Goal: Information Seeking & Learning: Learn about a topic

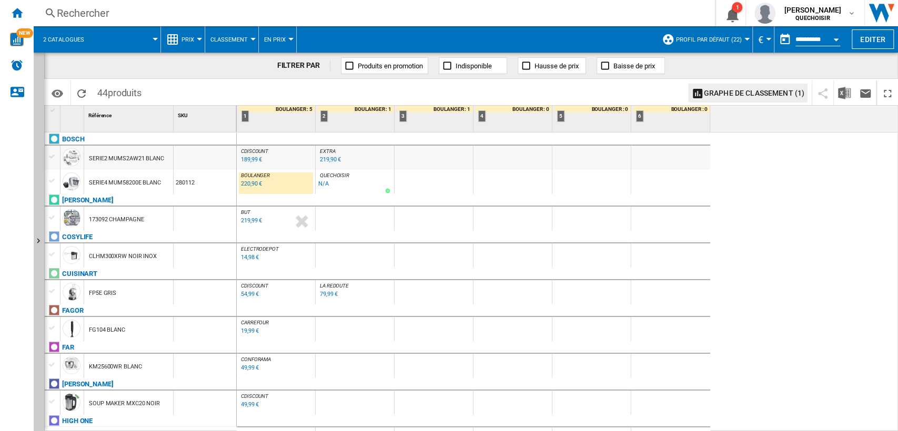
click at [75, 36] on span "2 catalogues" at bounding box center [63, 39] width 41 height 7
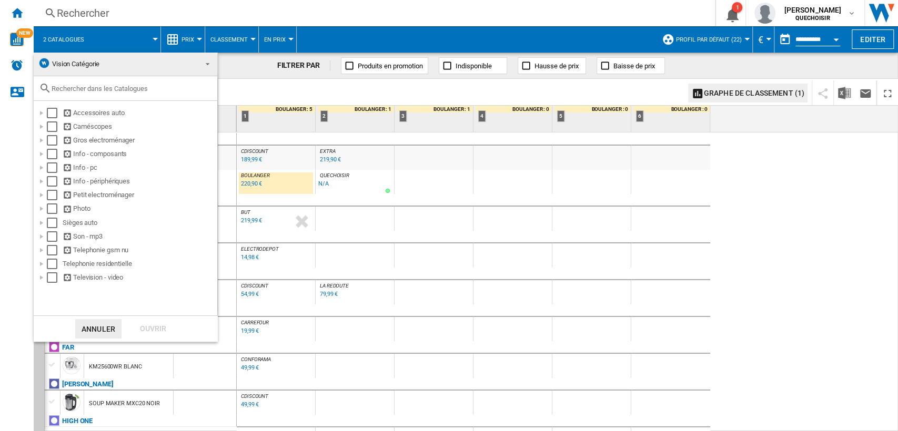
click at [15, 15] on md-backdrop at bounding box center [449, 215] width 898 height 431
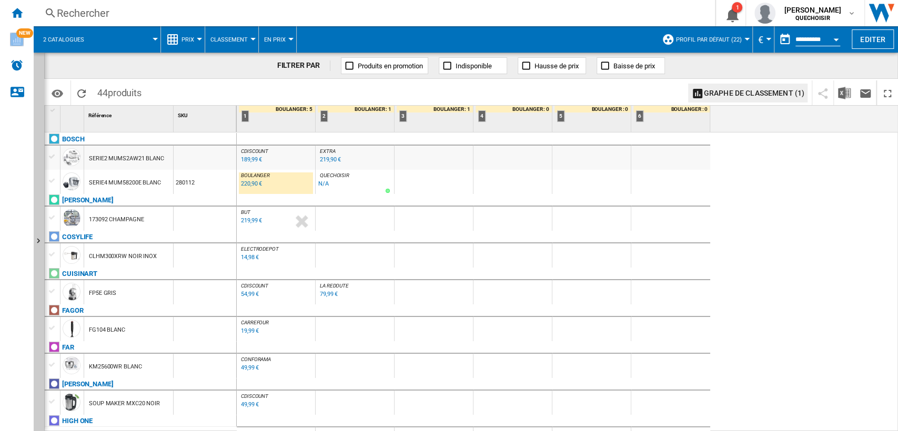
click at [15, 15] on ng-md-icon "Accueil" at bounding box center [17, 12] width 13 height 13
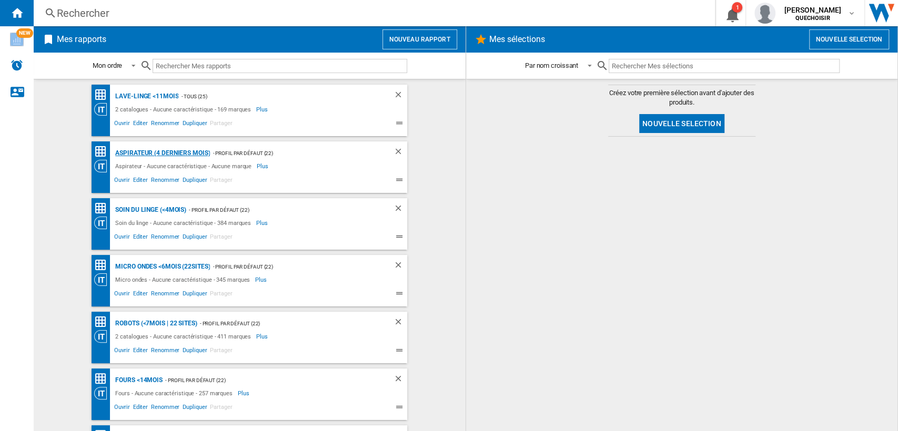
click at [149, 154] on div "Aspirateur (4 derniers mois)" at bounding box center [161, 153] width 97 height 13
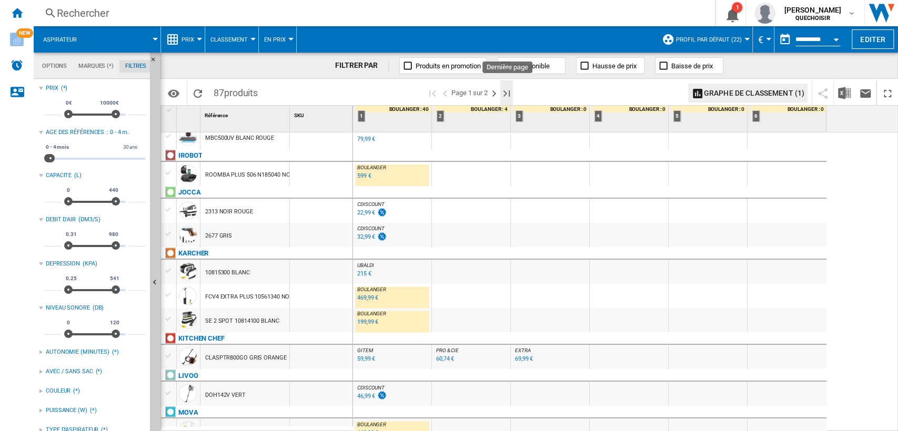
click at [508, 87] on ng-md-icon "Dernière page" at bounding box center [506, 93] width 13 height 13
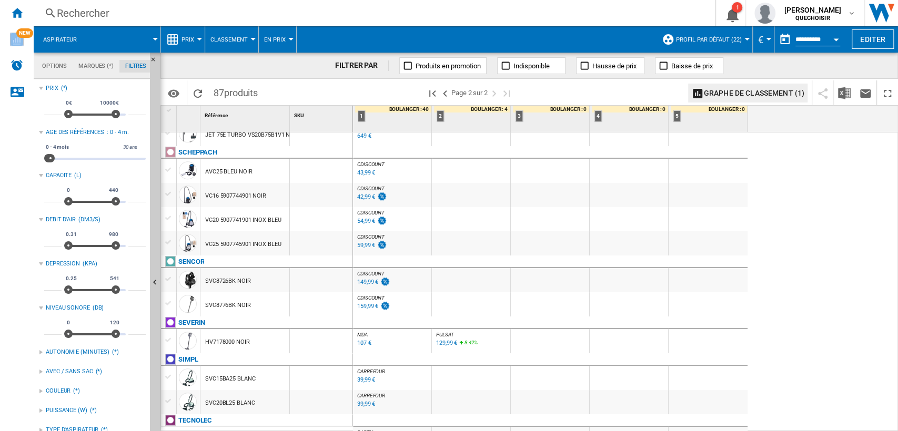
scroll to position [770, 0]
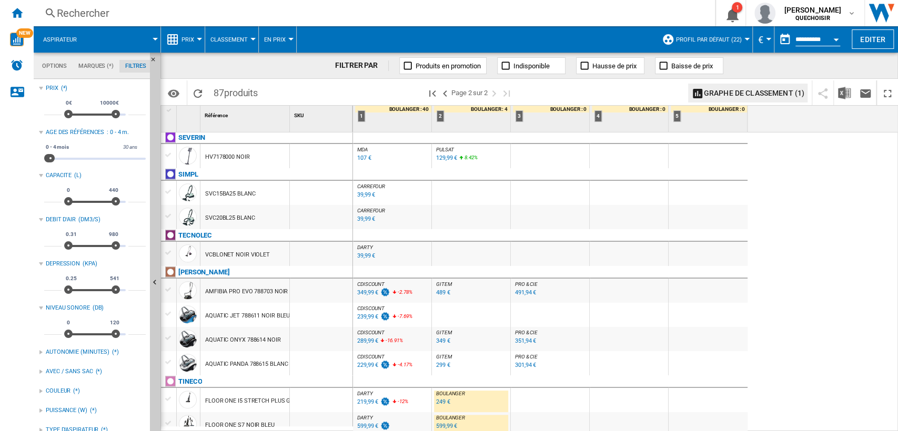
click at [100, 64] on md-tab-item "Marques (*)" at bounding box center [96, 66] width 47 height 13
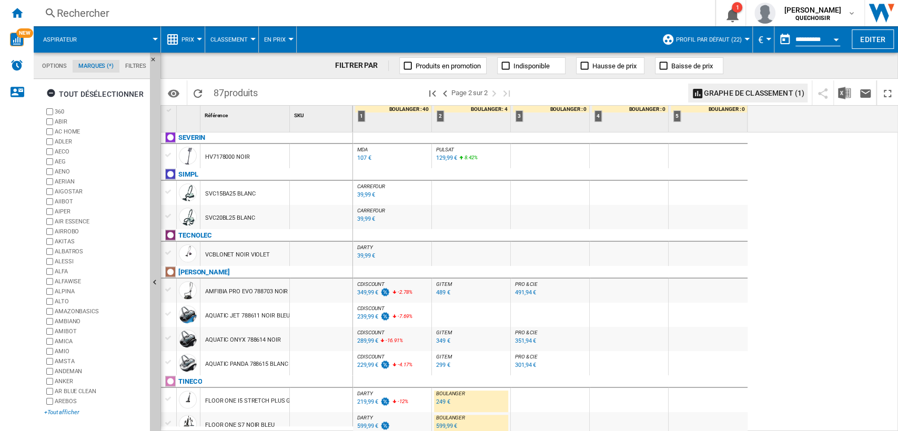
click at [68, 414] on div "+Tout afficher" at bounding box center [95, 413] width 102 height 8
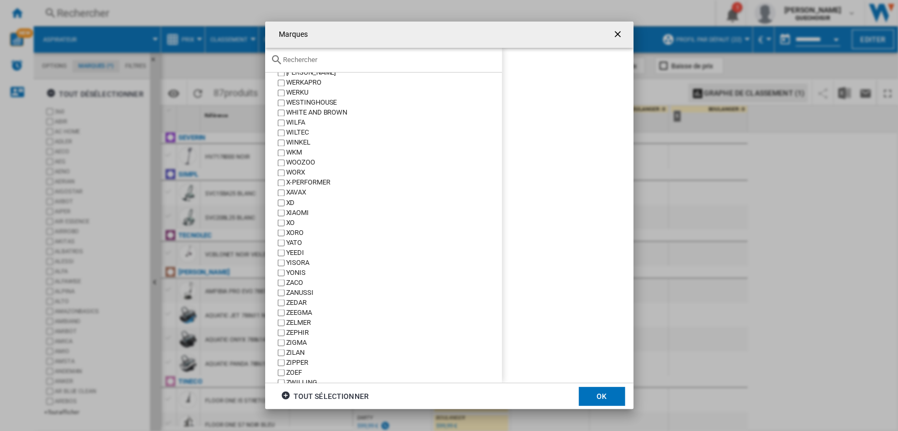
scroll to position [6566, 0]
click at [295, 247] on div "XIAOMI" at bounding box center [394, 250] width 216 height 10
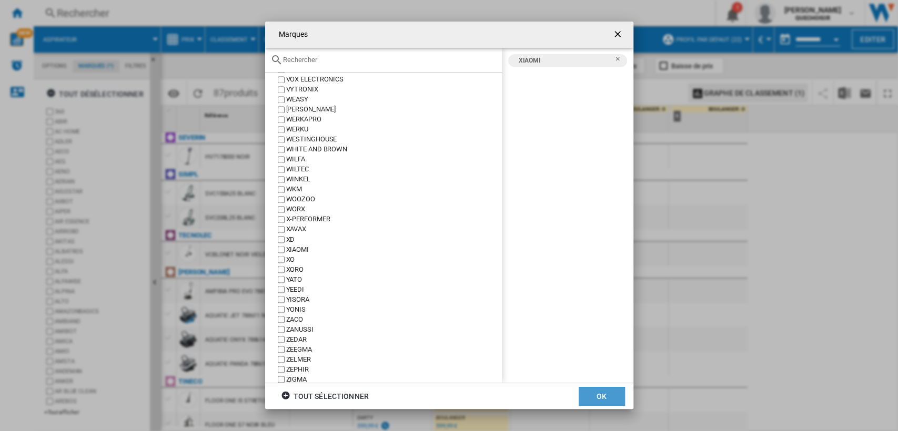
click at [606, 392] on button "OK" at bounding box center [602, 396] width 46 height 19
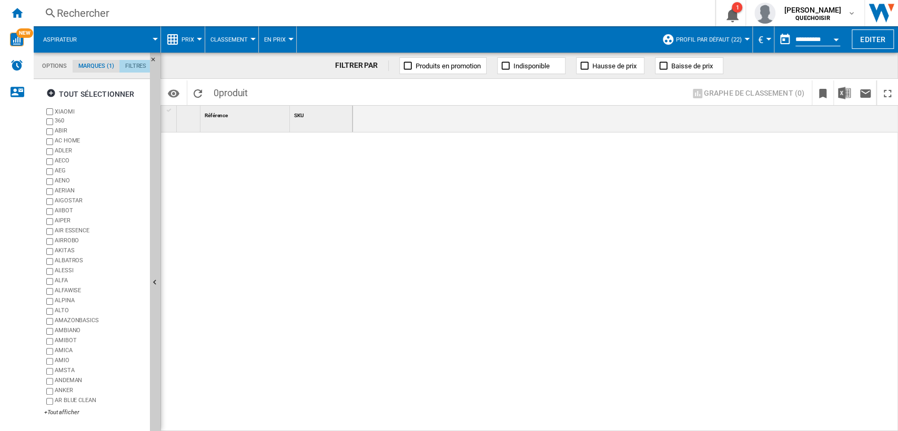
click at [133, 66] on md-tab-item "Filtres" at bounding box center [135, 66] width 33 height 13
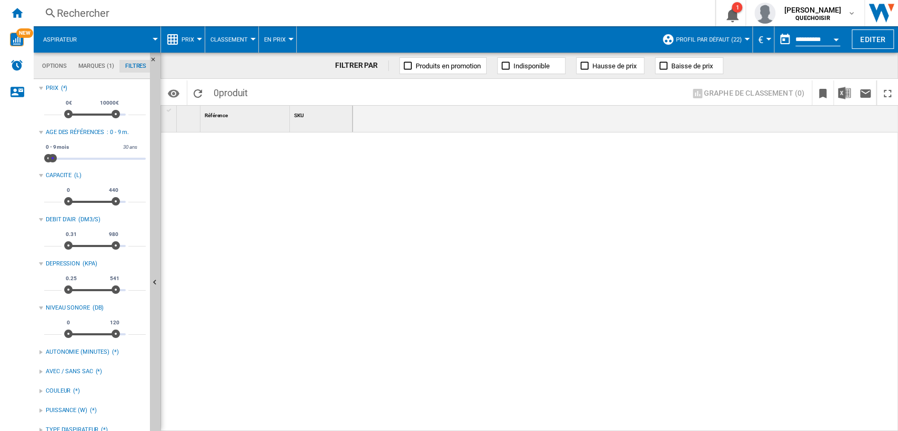
drag, startPoint x: 51, startPoint y: 158, endPoint x: 266, endPoint y: 163, distance: 215.2
click at [259, 162] on div "Options Marques (1) Filtres Options Marques (1) Filtres Sources Sites Marketpla…" at bounding box center [466, 242] width 864 height 379
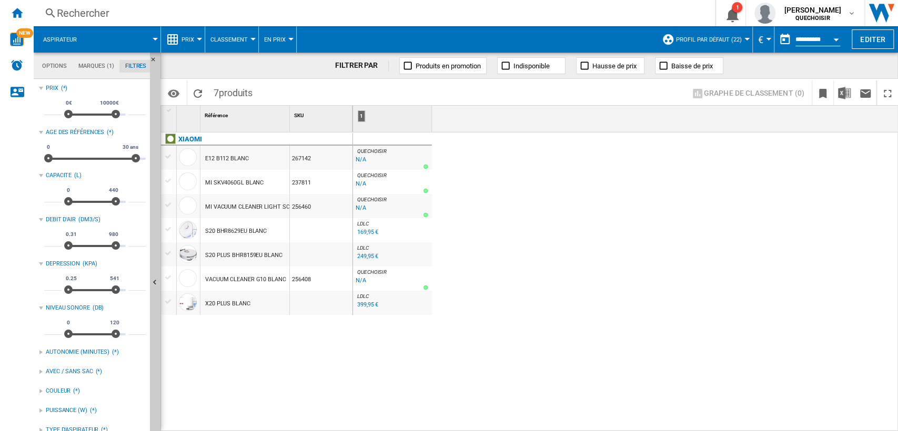
click at [707, 39] on span "Profil par défaut (22)" at bounding box center [709, 39] width 66 height 7
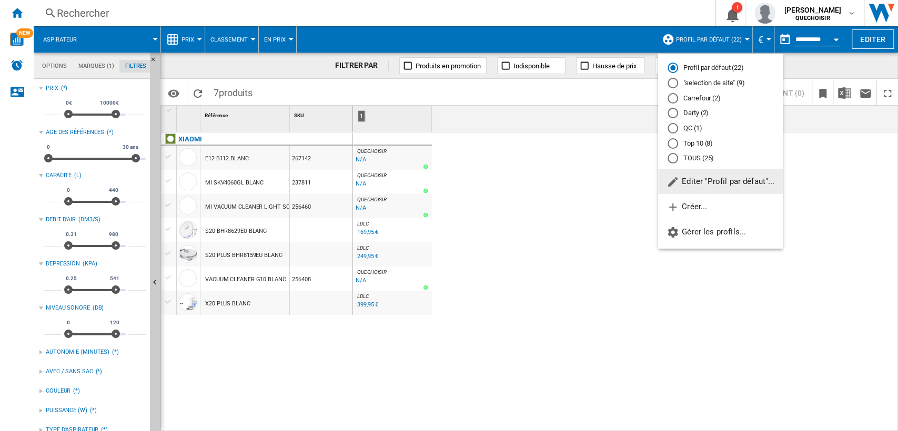
click at [672, 160] on div "TOUS (25)" at bounding box center [673, 158] width 11 height 11
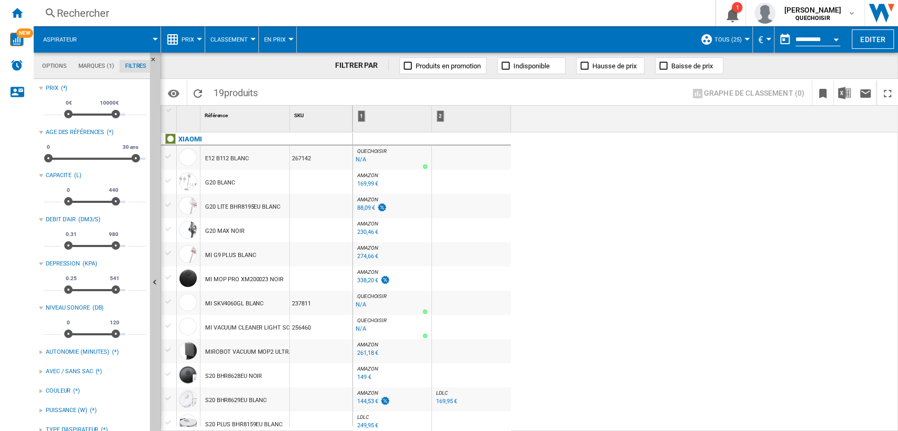
click at [200, 15] on div "Rechercher" at bounding box center [372, 13] width 631 height 15
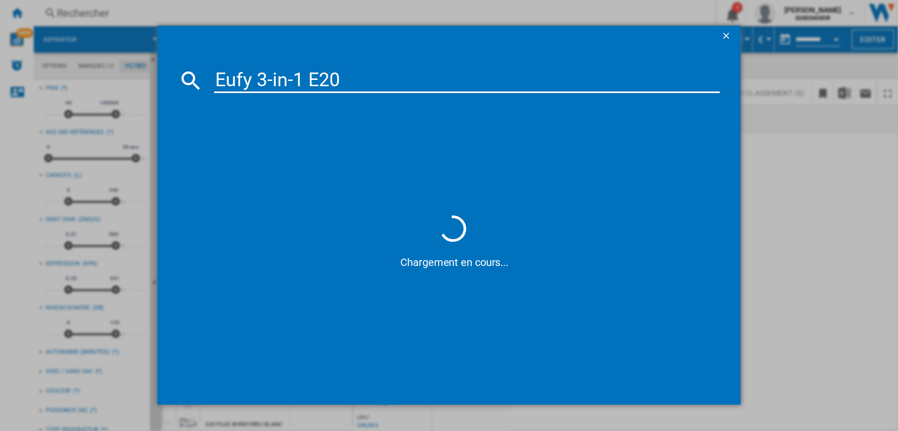
drag, startPoint x: 270, startPoint y: 82, endPoint x: 249, endPoint y: 81, distance: 20.5
click at [249, 81] on input "Eufy 3-in-1 E20" at bounding box center [467, 80] width 506 height 25
type input "Eufy E20"
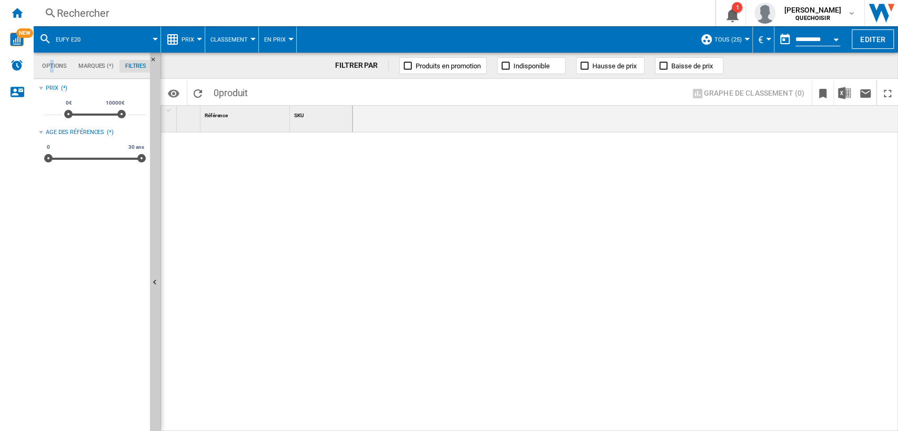
click at [53, 64] on md-tab-item "Options" at bounding box center [54, 66] width 36 height 13
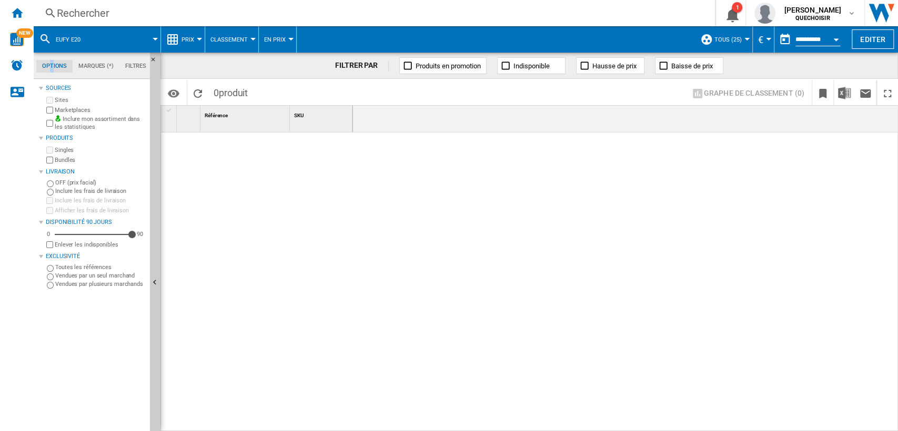
click at [63, 112] on label "Marketplaces" at bounding box center [100, 110] width 91 height 8
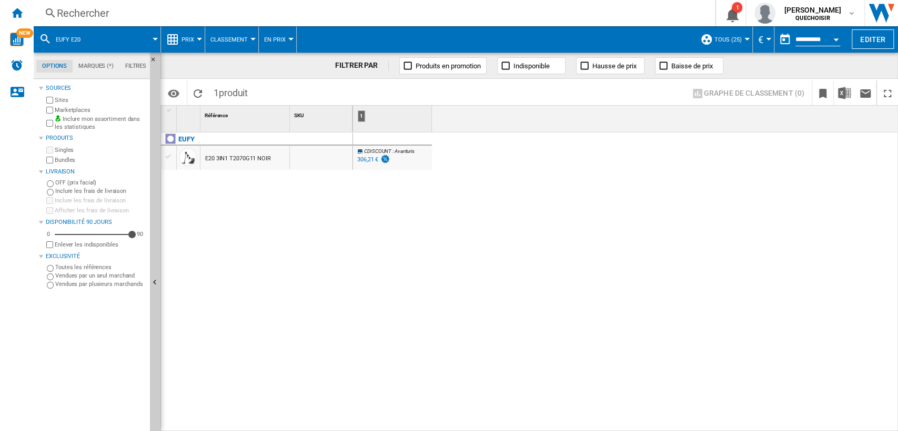
click at [159, 14] on div "Rechercher" at bounding box center [372, 13] width 631 height 15
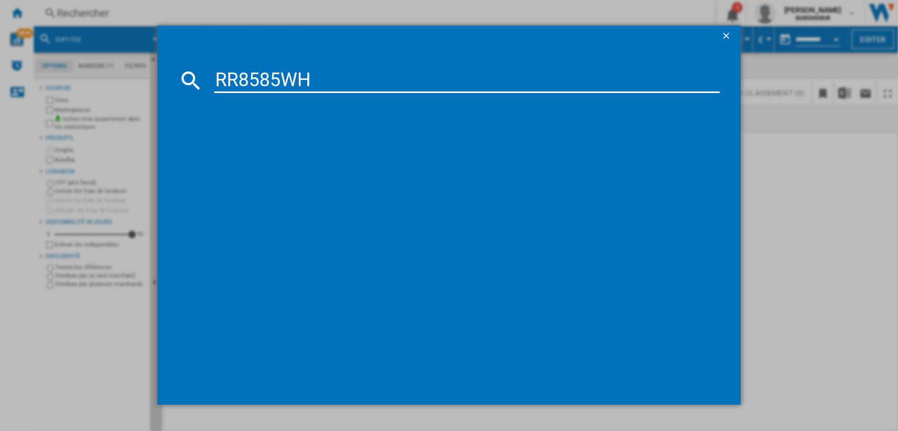
drag, startPoint x: 279, startPoint y: 75, endPoint x: 412, endPoint y: 77, distance: 132.6
click at [410, 77] on input "RR8585WH" at bounding box center [467, 80] width 506 height 25
type input "RR85"
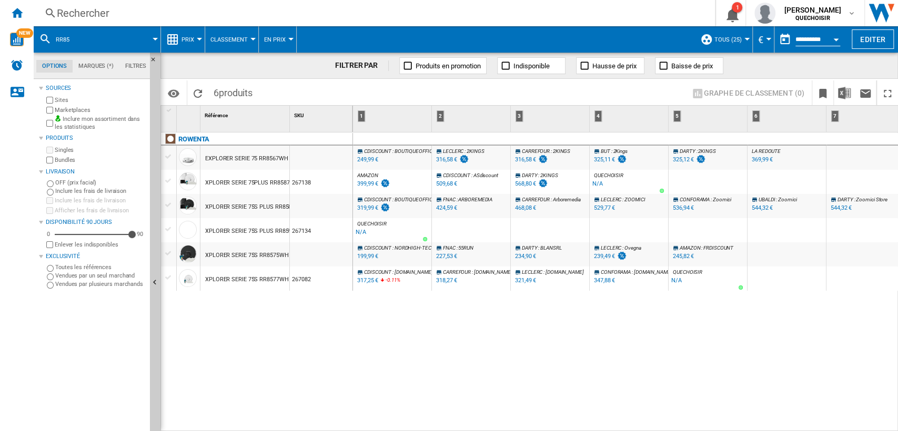
click at [57, 111] on label "Marketplaces" at bounding box center [100, 110] width 91 height 8
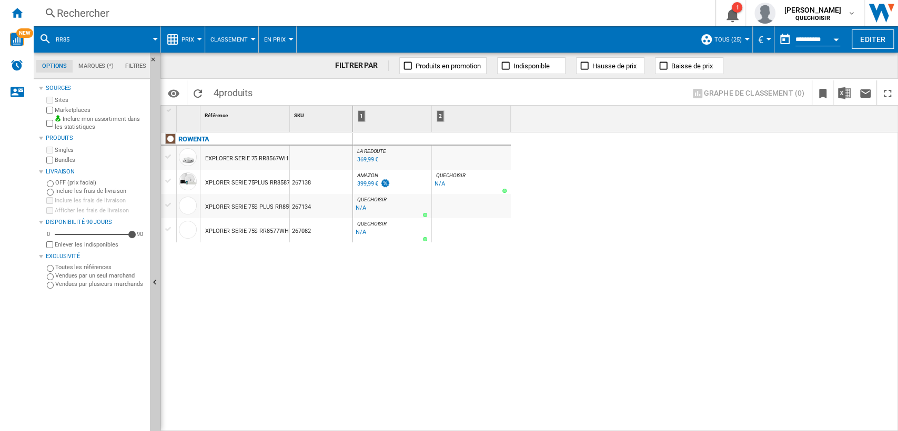
click at [81, 39] on div "RR85" at bounding box center [97, 39] width 116 height 26
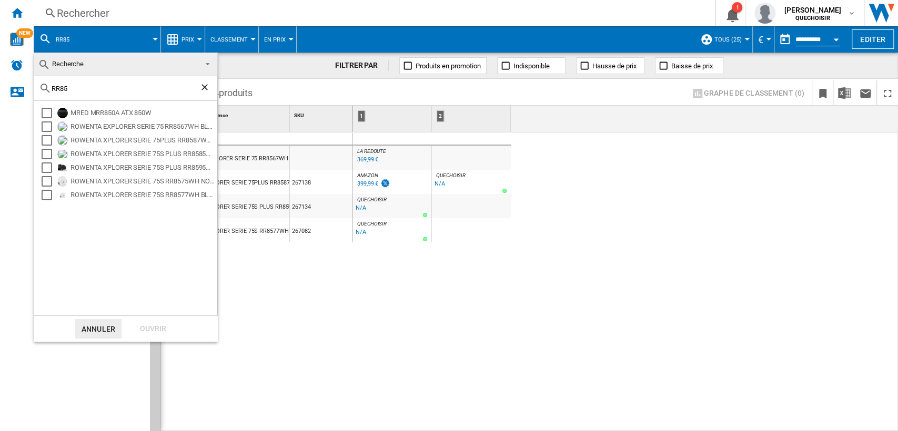
click at [205, 89] on ng-md-icon "Effacer la recherche" at bounding box center [205, 88] width 13 height 13
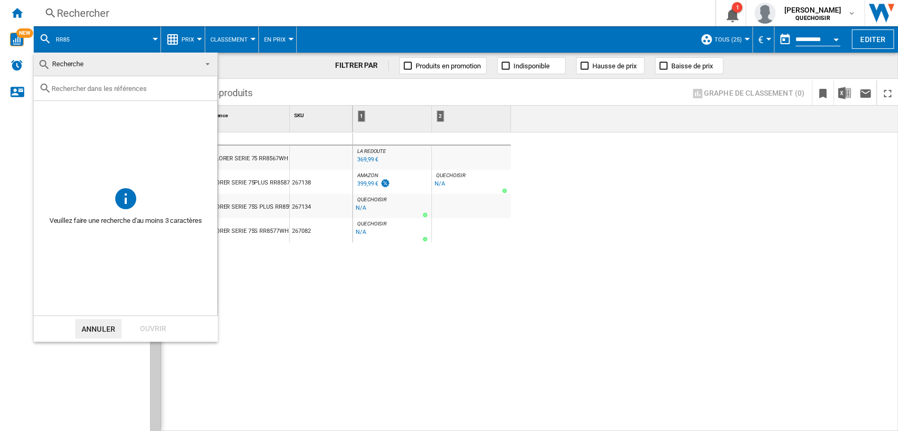
click at [105, 326] on button "Annuler" at bounding box center [98, 328] width 46 height 19
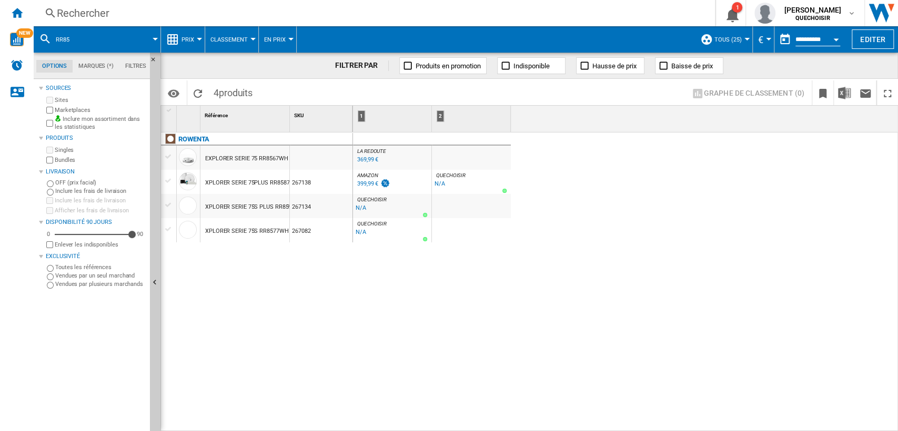
click at [77, 13] on div "Rechercher" at bounding box center [372, 13] width 631 height 15
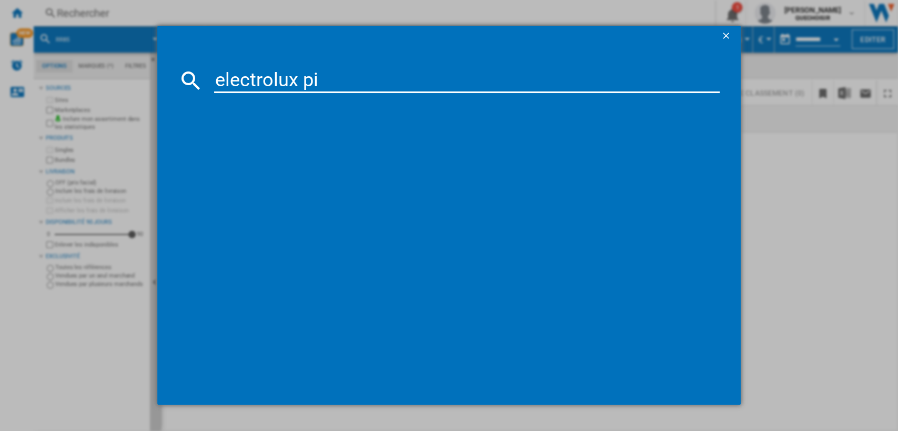
type input "electrolux pi9"
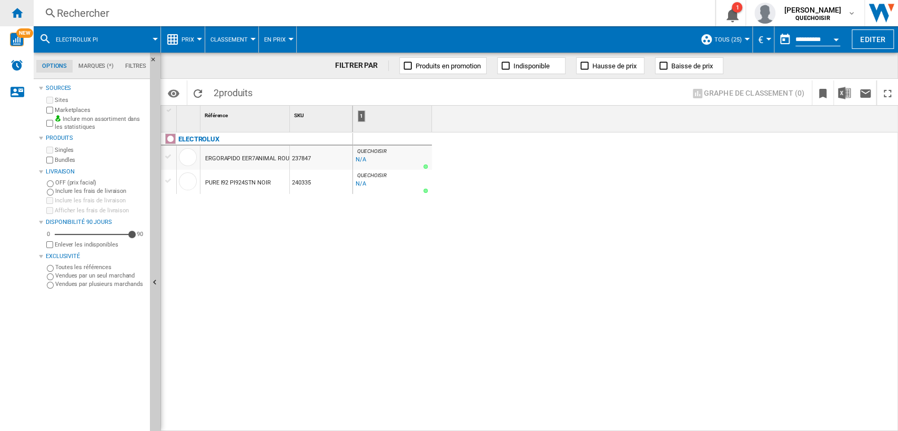
click at [16, 11] on ng-md-icon "Accueil" at bounding box center [17, 12] width 13 height 13
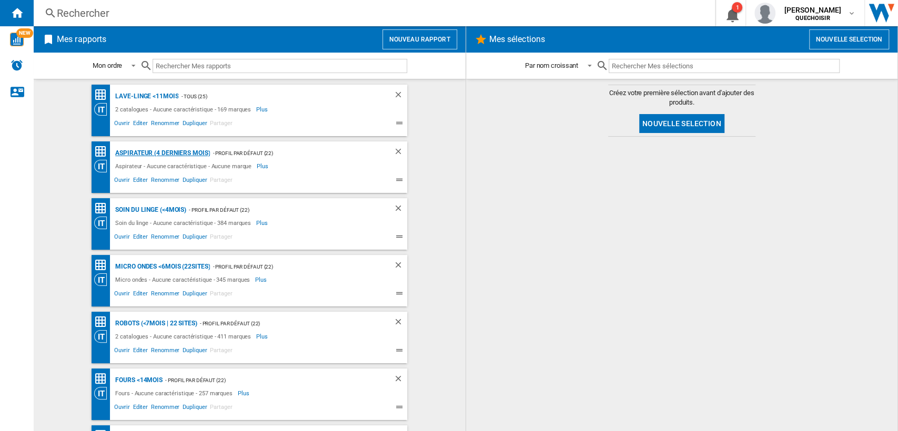
click at [128, 153] on div "Aspirateur (4 derniers mois)" at bounding box center [161, 153] width 97 height 13
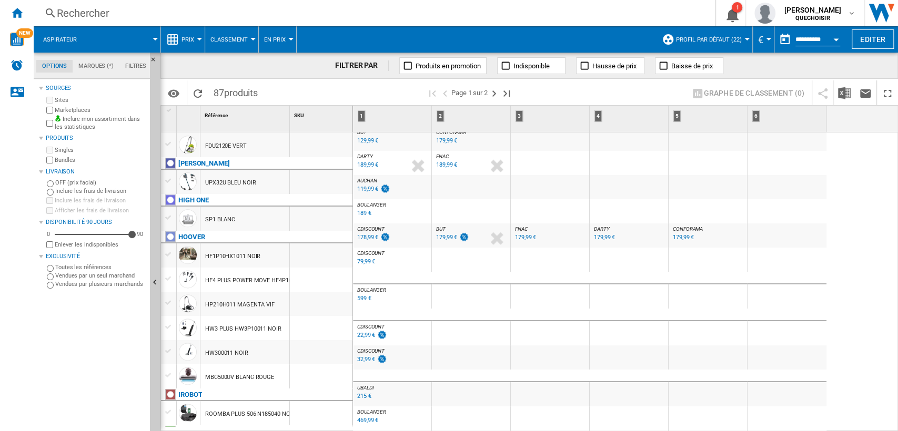
scroll to position [993, 0]
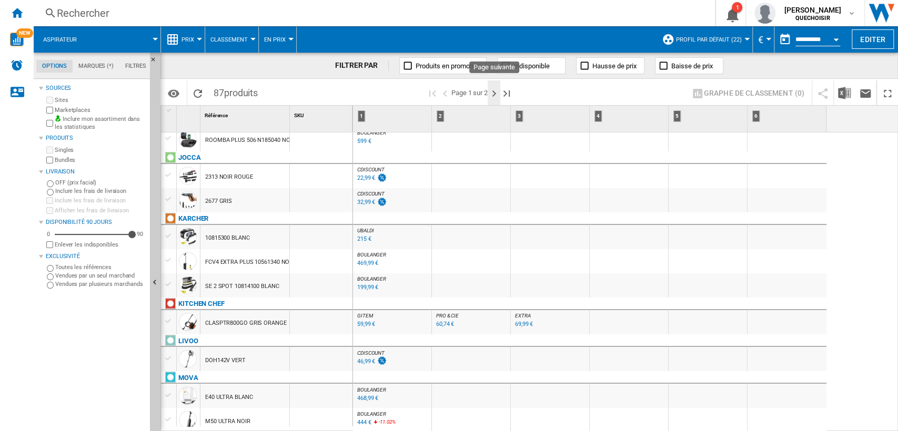
click at [492, 92] on ng-md-icon "Page suivante" at bounding box center [494, 93] width 13 height 13
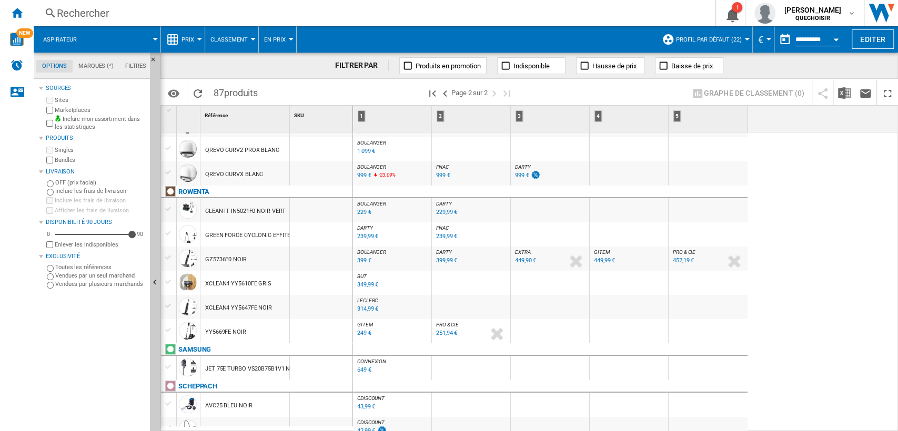
click at [521, 177] on div "999 €" at bounding box center [522, 175] width 14 height 7
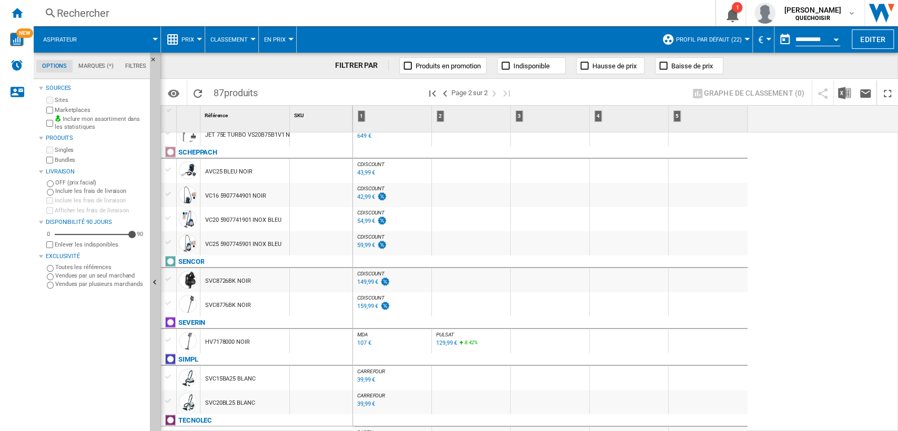
scroll to position [770, 0]
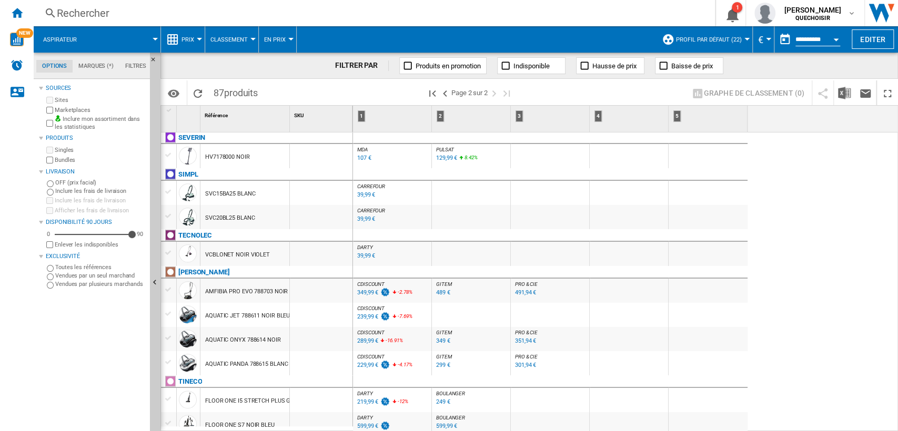
click at [362, 220] on div "39,99 €" at bounding box center [366, 219] width 18 height 7
click at [194, 174] on div "SIMPL" at bounding box center [188, 174] width 20 height 13
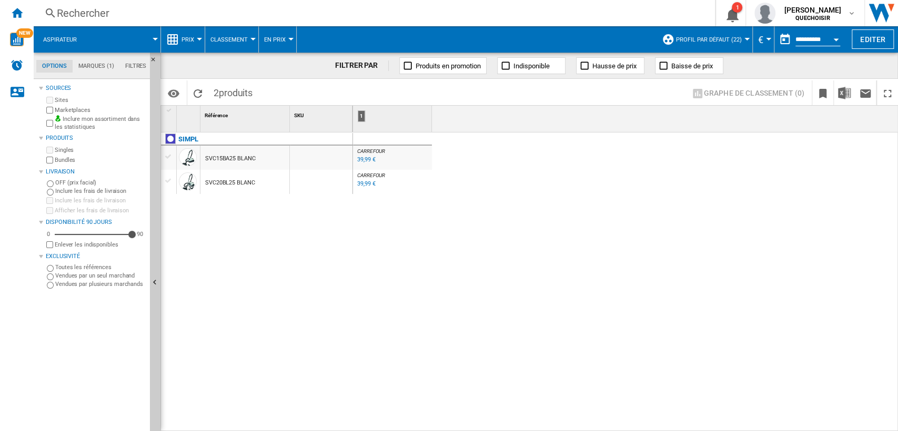
click at [135, 66] on md-tab-item "Filtres" at bounding box center [135, 66] width 33 height 13
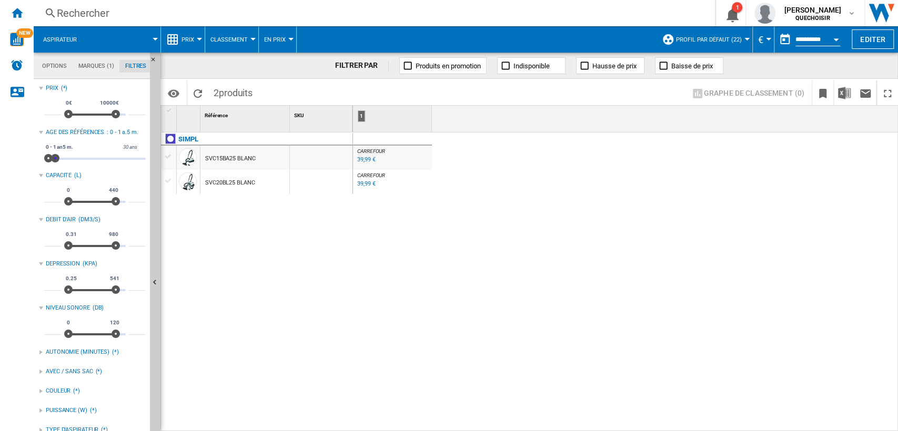
drag, startPoint x: 49, startPoint y: 157, endPoint x: 415, endPoint y: 155, distance: 366.2
click at [328, 156] on div "Options Marques (1) Filtres Options Marques (1) Filtres Sources Sites Marketpla…" at bounding box center [466, 242] width 864 height 379
